Goal: Task Accomplishment & Management: Use online tool/utility

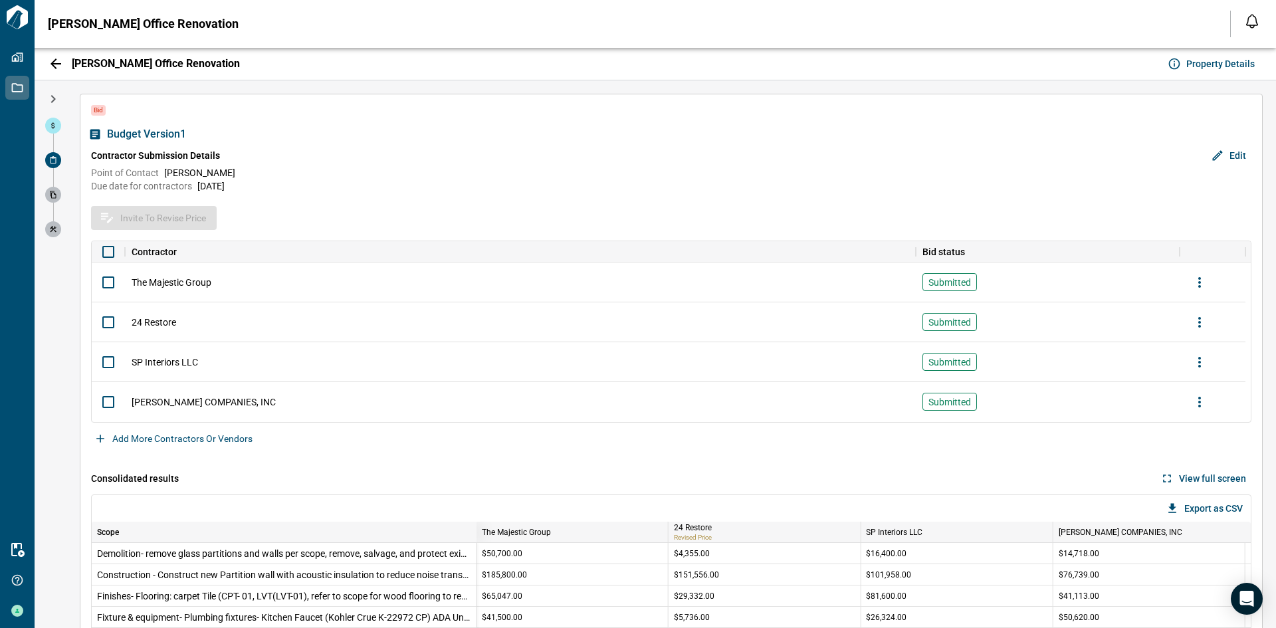
click at [1186, 507] on span "Export as CSV" at bounding box center [1214, 508] width 58 height 13
